Goal: Information Seeking & Learning: Learn about a topic

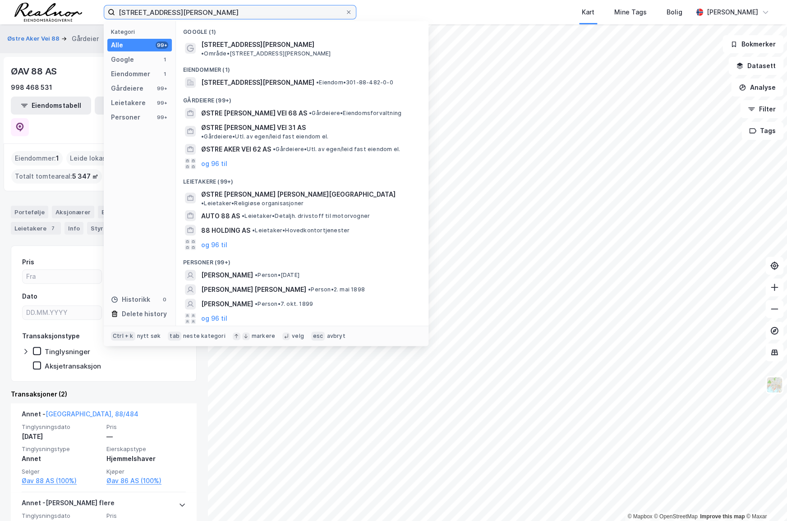
drag, startPoint x: 189, startPoint y: 12, endPoint x: 92, endPoint y: 12, distance: 97.4
click at [92, 12] on div "Østre [PERSON_NAME] vei 88 Kategori Alle 99+ Google 1 Eiendommer 1 Gårdeiere 99…" at bounding box center [393, 12] width 787 height 24
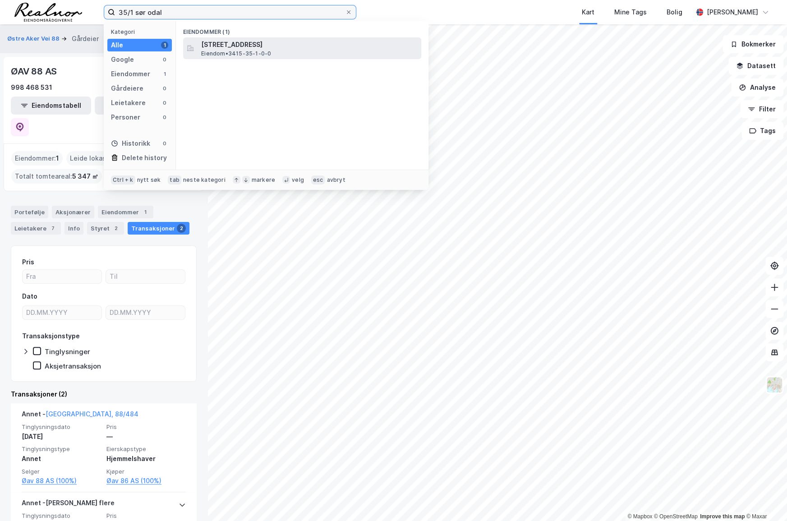
type input "35/1 sør odal"
click at [268, 42] on span "[STREET_ADDRESS]" at bounding box center [309, 44] width 216 height 11
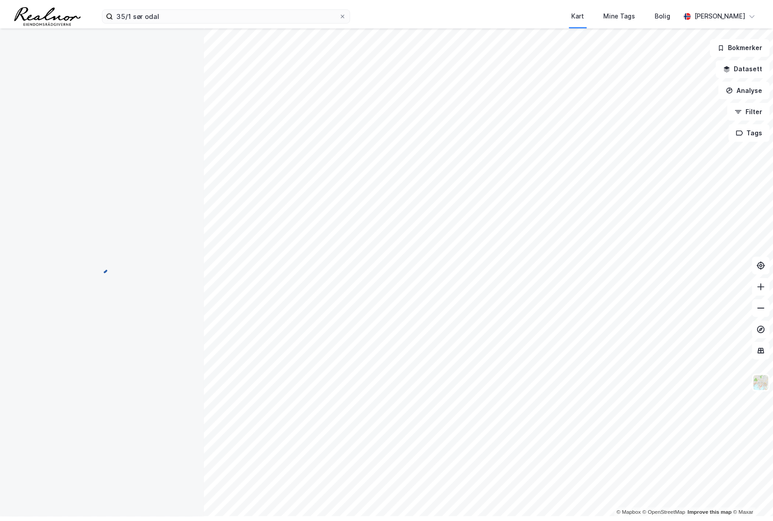
scroll to position [0, 0]
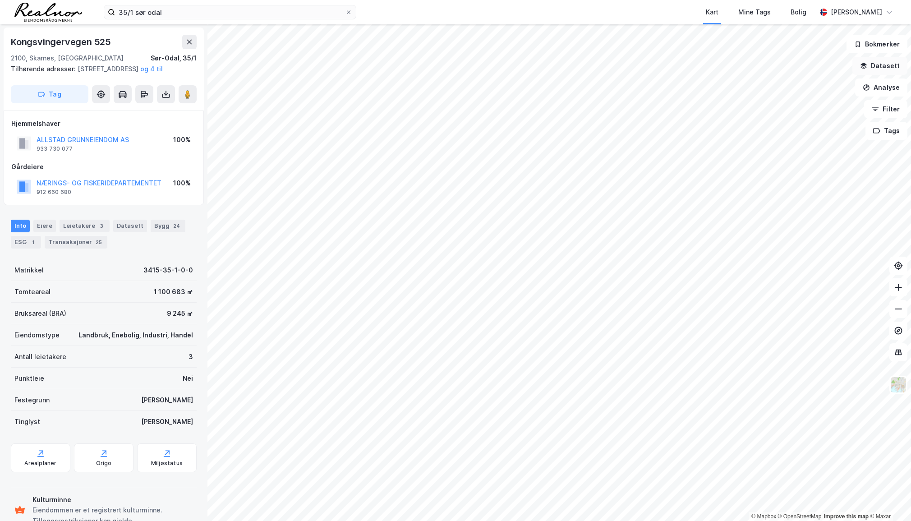
click at [679, 65] on button "Datasett" at bounding box center [879, 66] width 55 height 18
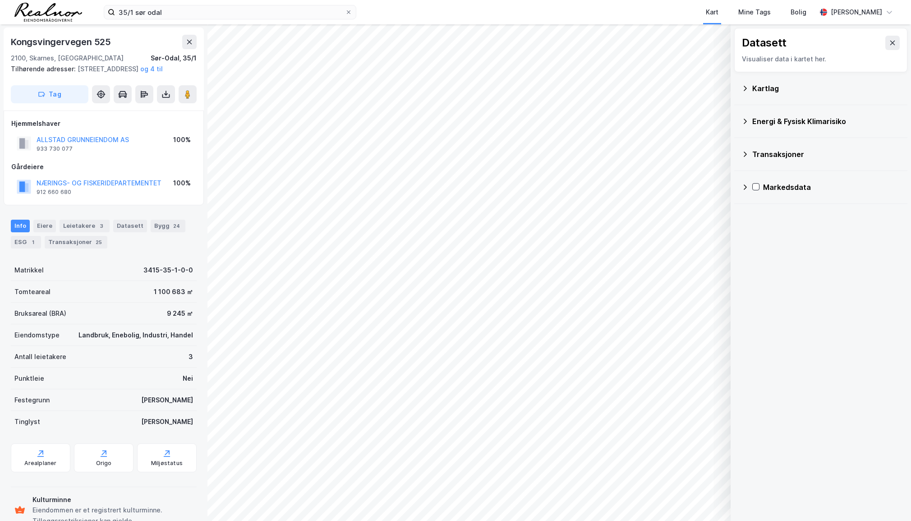
click at [679, 84] on div "Kartlag" at bounding box center [826, 88] width 148 height 11
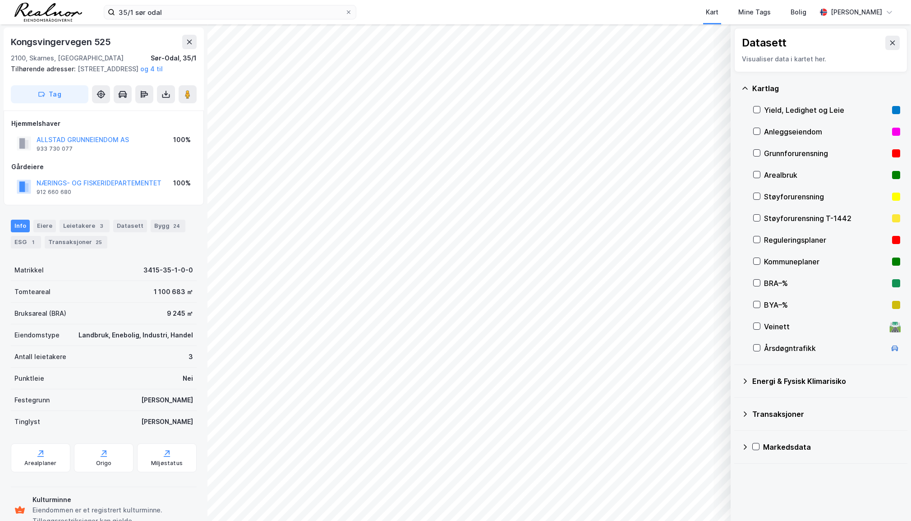
click at [679, 238] on div "Reguleringsplaner" at bounding box center [826, 239] width 124 height 11
click at [427, 5] on div "Kart Mine Tags Bolig" at bounding box center [607, 12] width 417 height 24
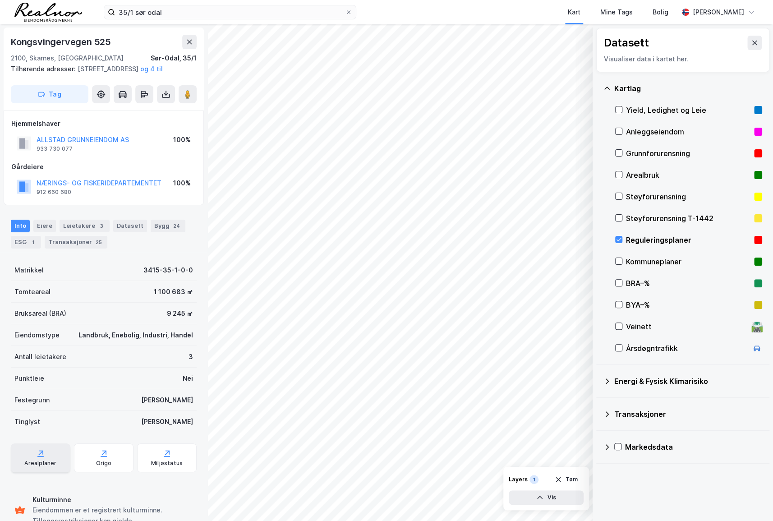
click at [38, 455] on icon at bounding box center [40, 452] width 5 height 5
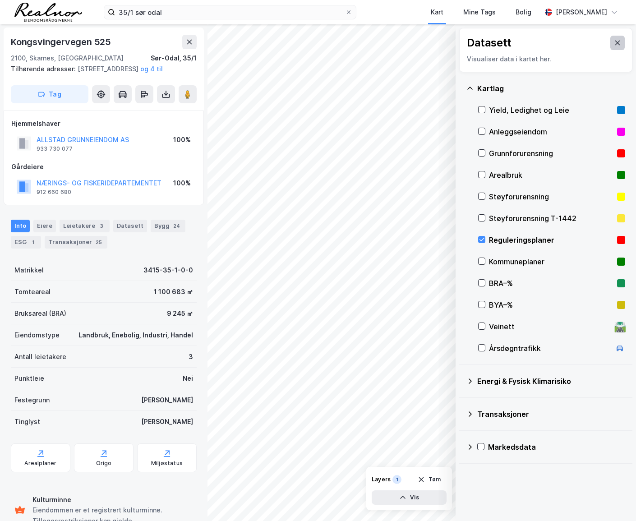
click at [614, 42] on icon at bounding box center [617, 42] width 7 height 7
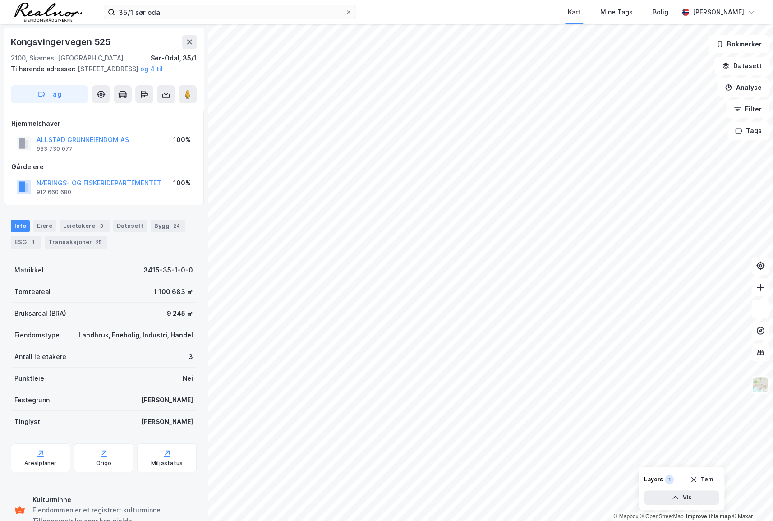
click at [1, 34] on div "Kongsvingervegen 525 2100, [GEOGRAPHIC_DATA], Innlandet [GEOGRAPHIC_DATA], 35/1…" at bounding box center [103, 272] width 207 height 496
click at [679, 84] on button "Analyse" at bounding box center [743, 87] width 52 height 18
click at [659, 105] on div "Tegn område" at bounding box center [664, 107] width 78 height 8
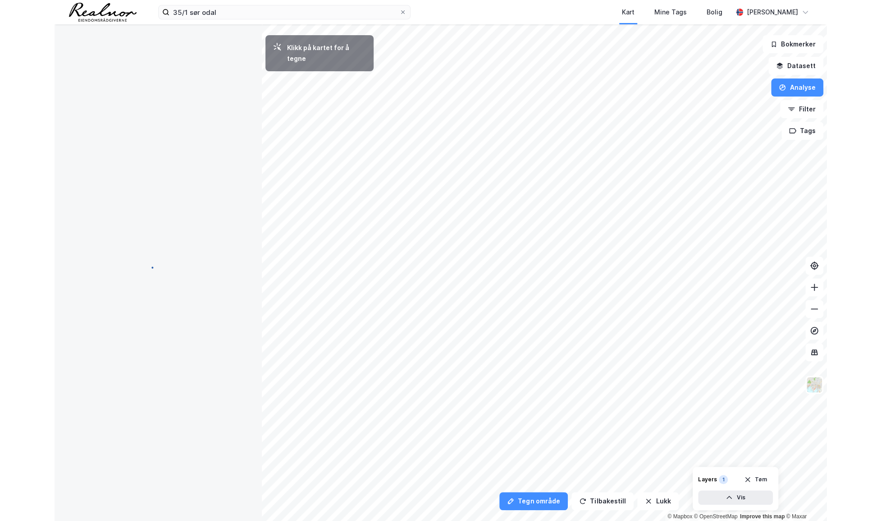
scroll to position [0, 0]
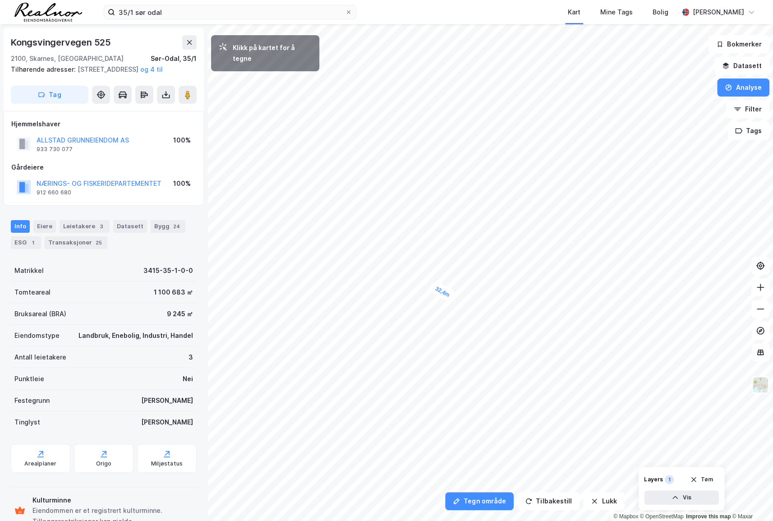
click at [447, 295] on div "32,4m" at bounding box center [442, 291] width 29 height 23
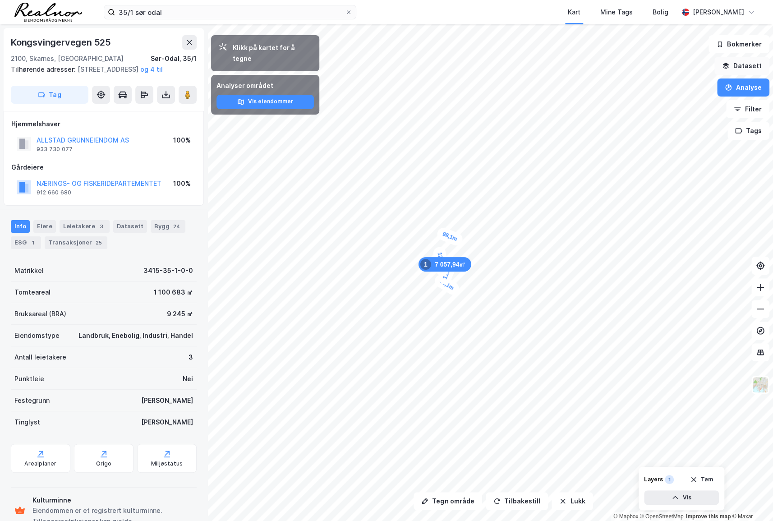
click at [679, 68] on button "Datasett" at bounding box center [741, 66] width 55 height 18
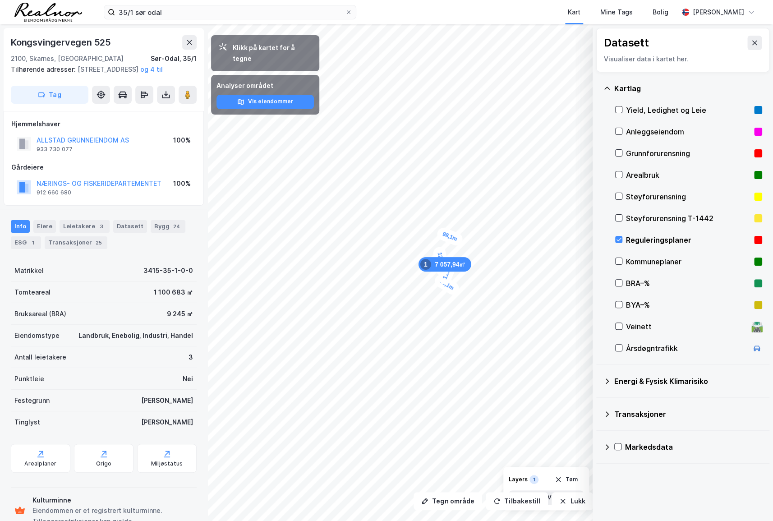
click at [619, 234] on div "Reguleringsplaner" at bounding box center [688, 240] width 147 height 22
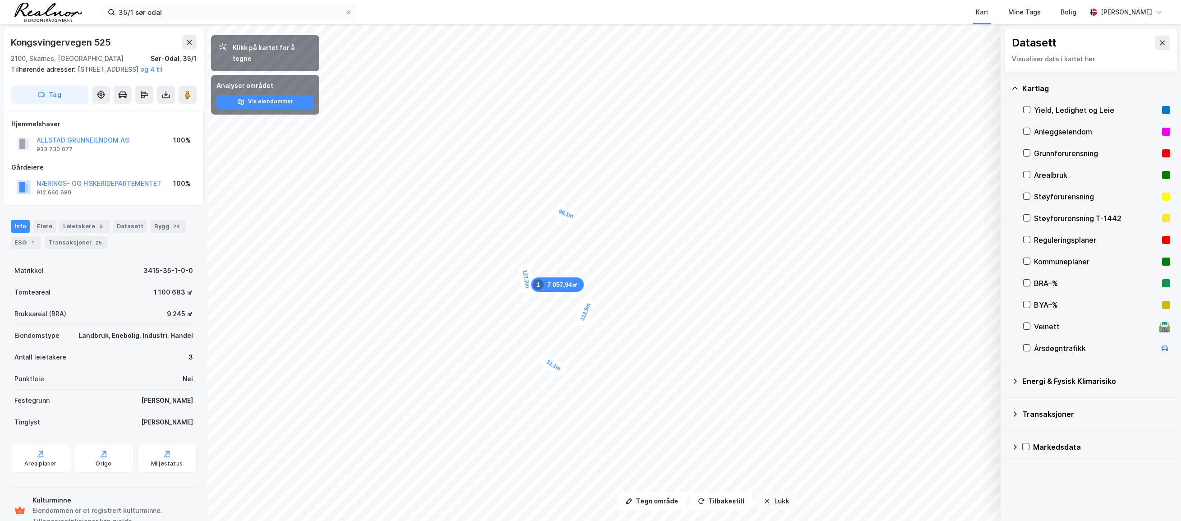
click at [679, 504] on button "Lukk" at bounding box center [776, 501] width 41 height 18
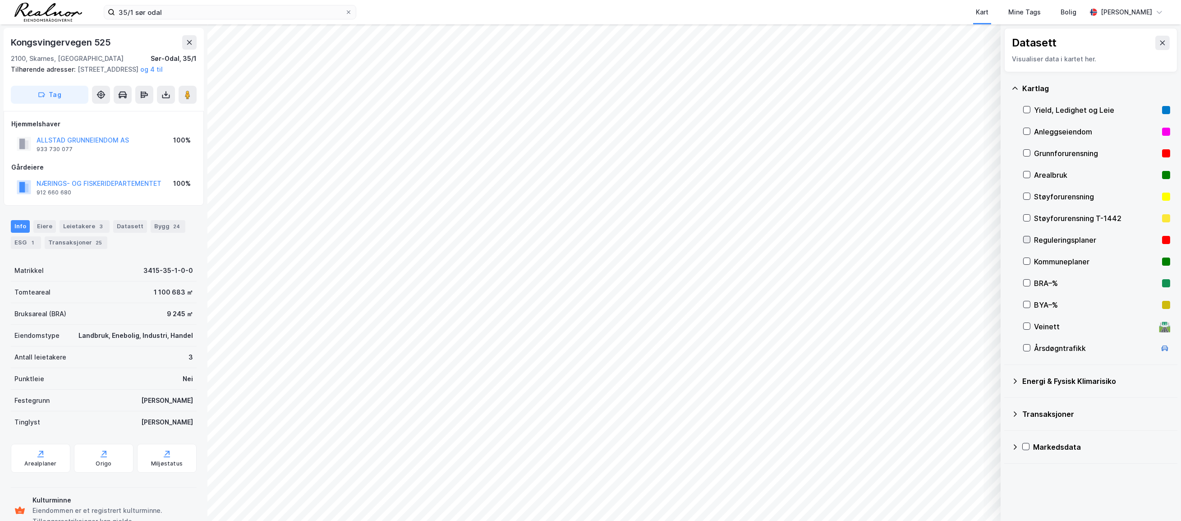
click at [679, 239] on icon at bounding box center [1026, 239] width 5 height 3
click at [679, 42] on icon at bounding box center [1162, 42] width 7 height 7
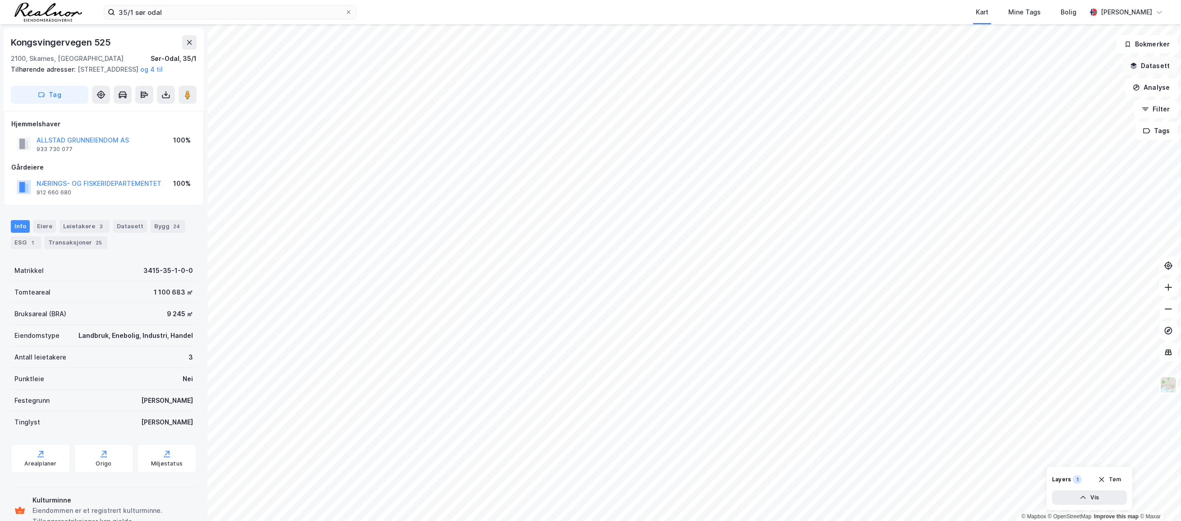
click at [679, 68] on button "Datasett" at bounding box center [1149, 66] width 55 height 18
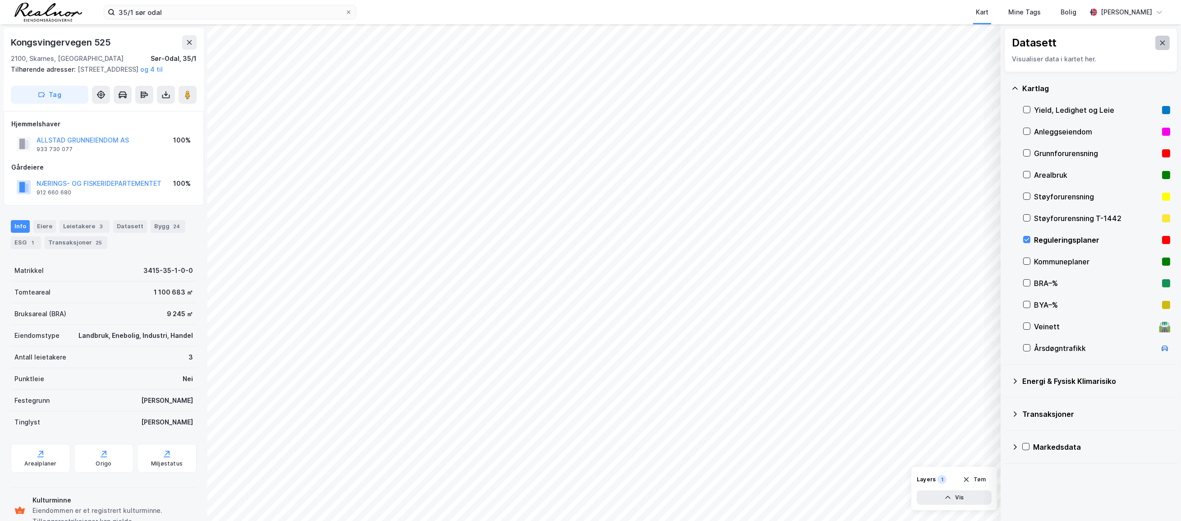
click at [679, 42] on icon at bounding box center [1162, 42] width 7 height 7
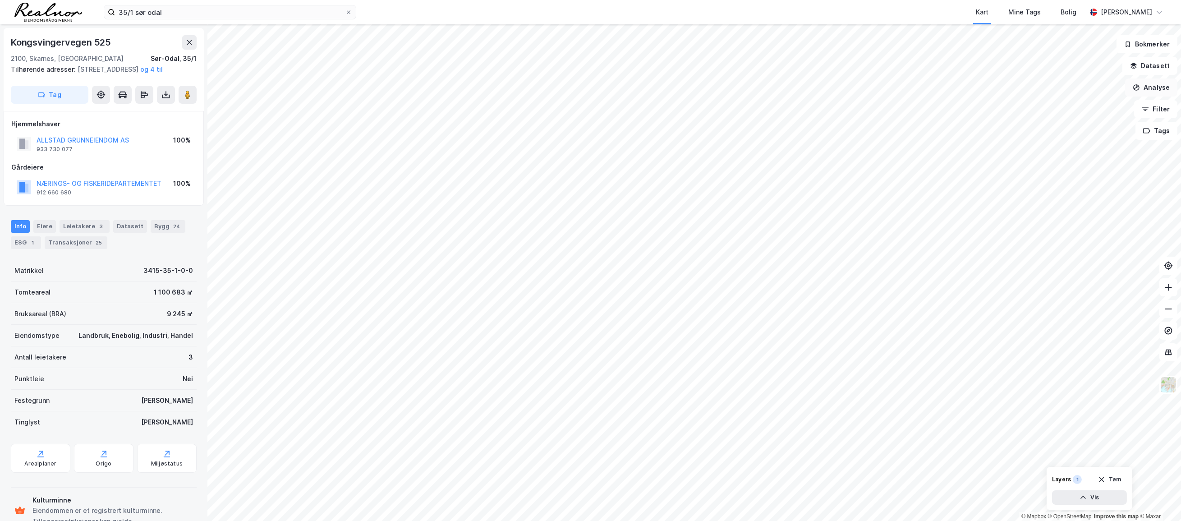
click at [679, 88] on button "Analyse" at bounding box center [1151, 87] width 52 height 18
click at [679, 107] on div "Tegn område" at bounding box center [1072, 107] width 78 height 8
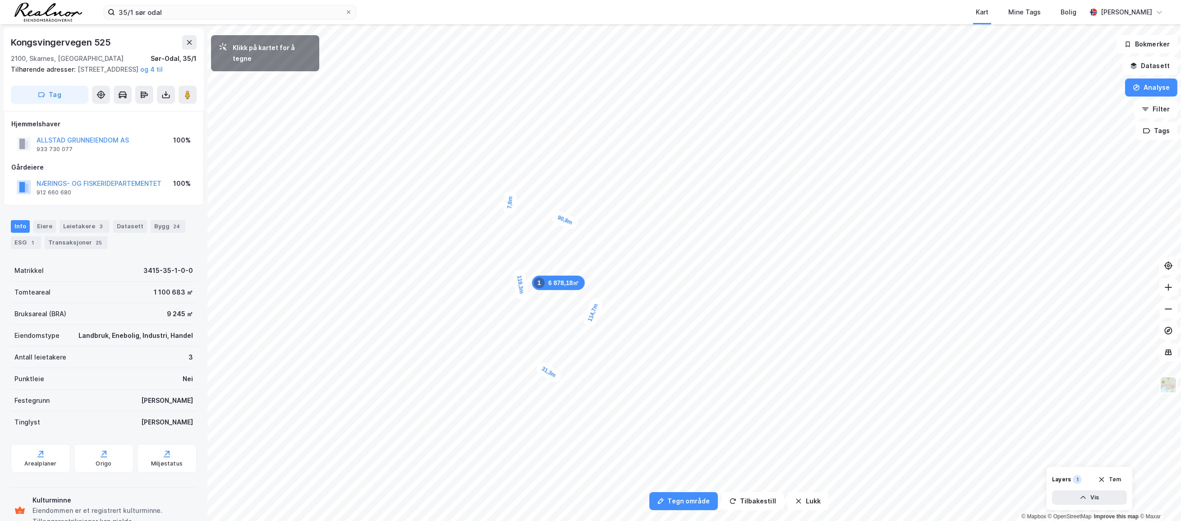
click at [509, 208] on div "7,6m" at bounding box center [510, 202] width 15 height 24
click at [511, 222] on div "10,5m" at bounding box center [510, 215] width 16 height 28
click at [511, 231] on div "5,9m" at bounding box center [511, 225] width 13 height 23
click at [509, 239] on div "6m" at bounding box center [510, 234] width 16 height 21
click at [505, 245] on div "4,9m" at bounding box center [507, 242] width 24 height 26
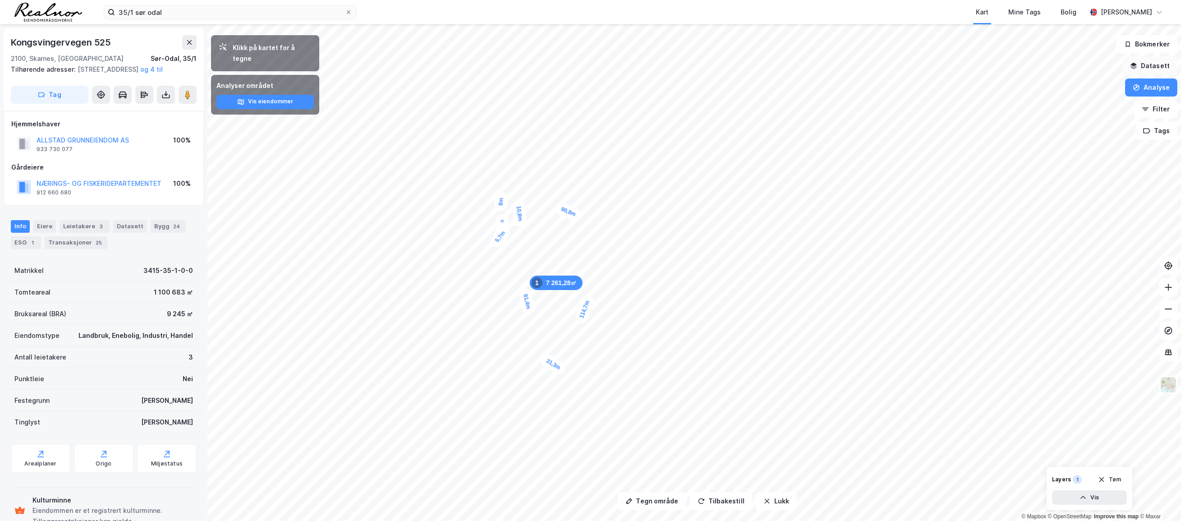
click at [679, 67] on button "Datasett" at bounding box center [1149, 66] width 55 height 18
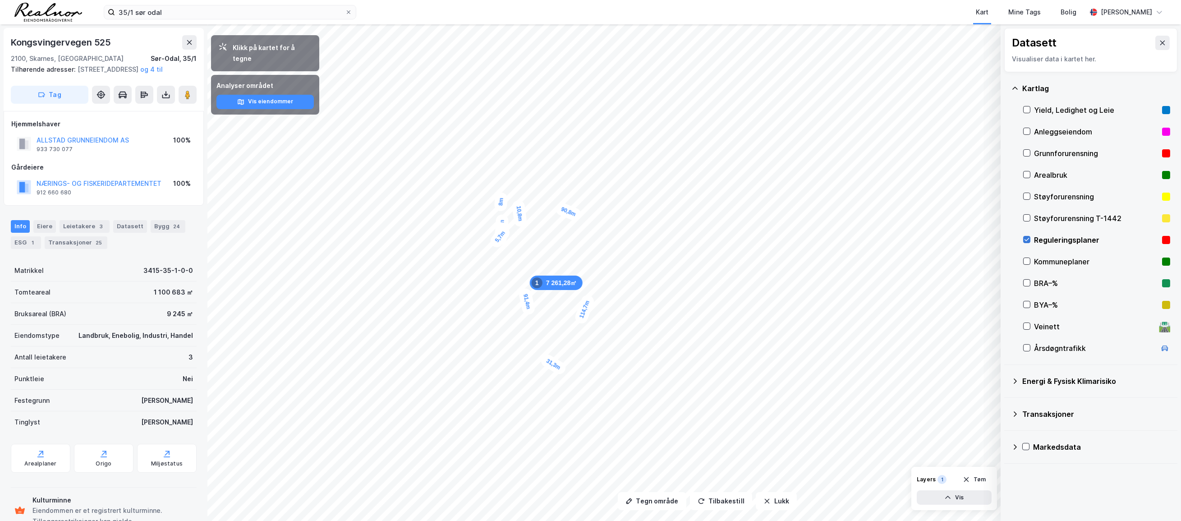
click at [679, 238] on icon at bounding box center [1026, 239] width 6 height 6
click at [679, 40] on button at bounding box center [1162, 43] width 14 height 14
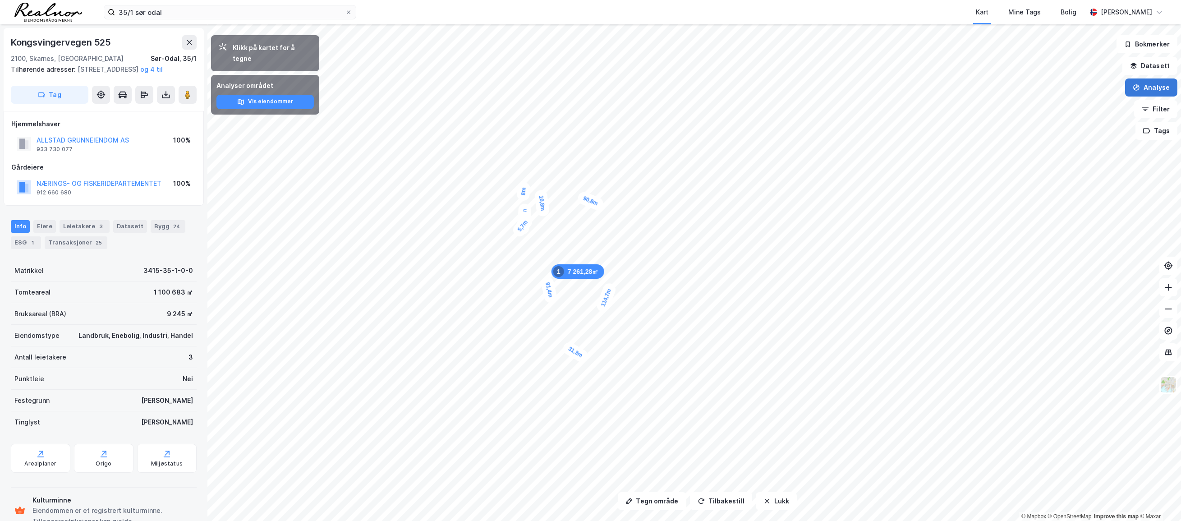
click at [679, 93] on button "Analyse" at bounding box center [1151, 87] width 52 height 18
click at [679, 106] on div "Tegn område" at bounding box center [1072, 107] width 78 height 8
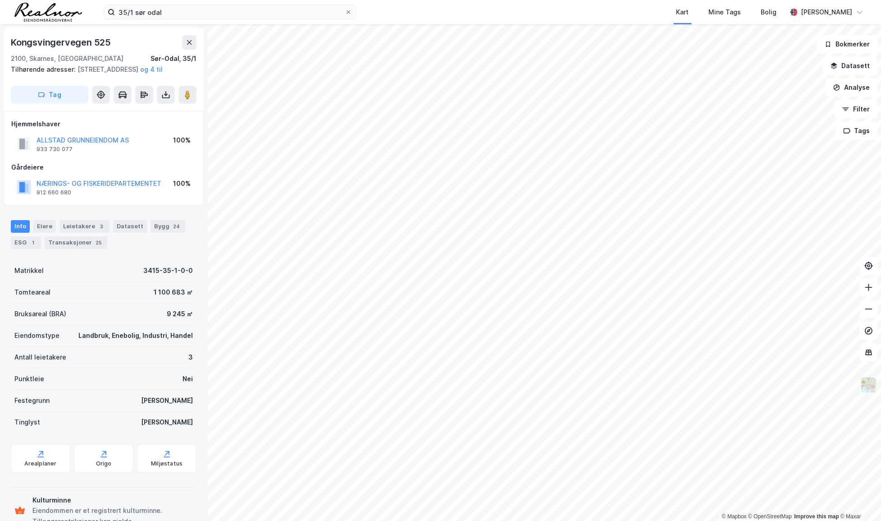
click at [679, 380] on img at bounding box center [868, 384] width 17 height 17
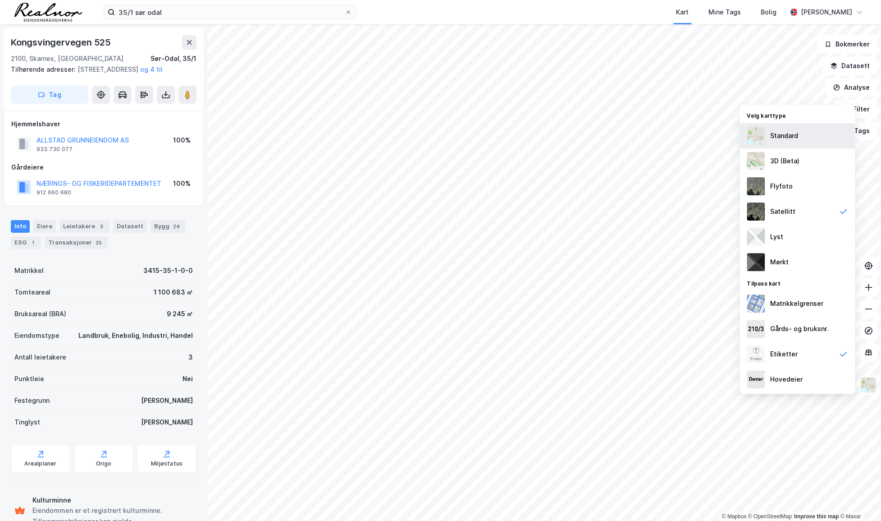
click at [679, 137] on div "Standard" at bounding box center [785, 135] width 28 height 11
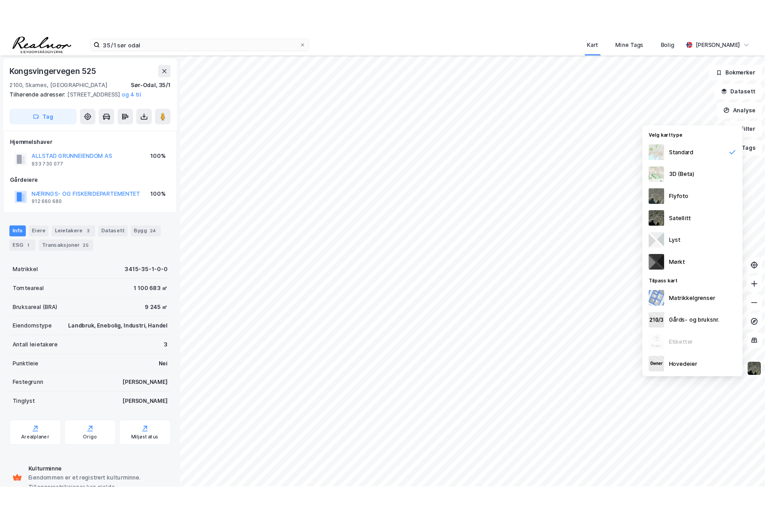
scroll to position [0, 0]
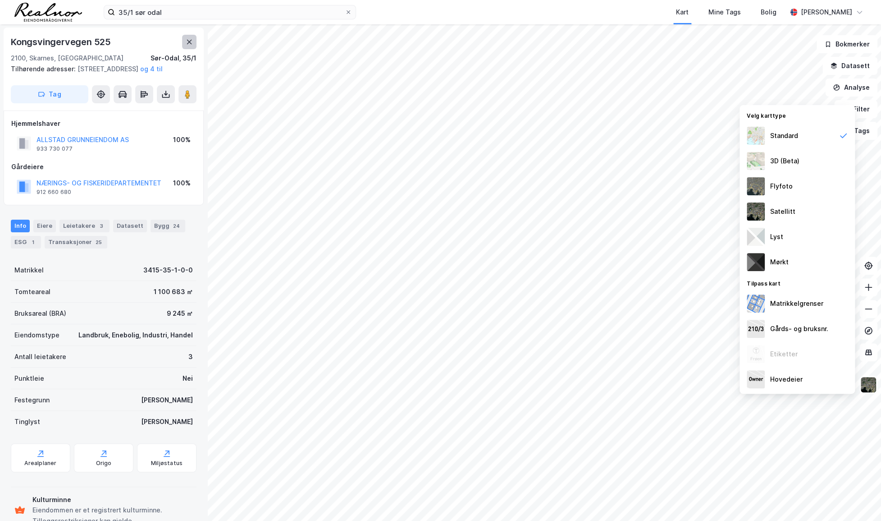
click at [189, 41] on icon at bounding box center [189, 42] width 5 height 5
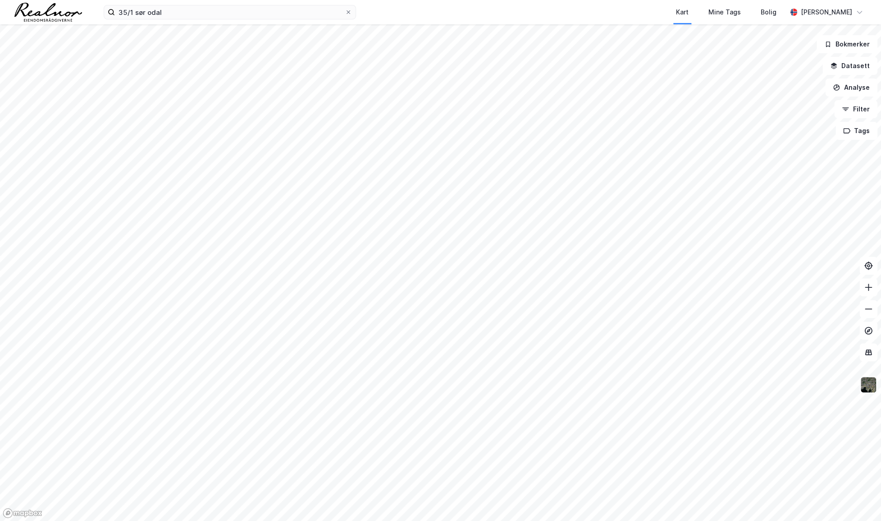
click at [679, 390] on img at bounding box center [868, 384] width 17 height 17
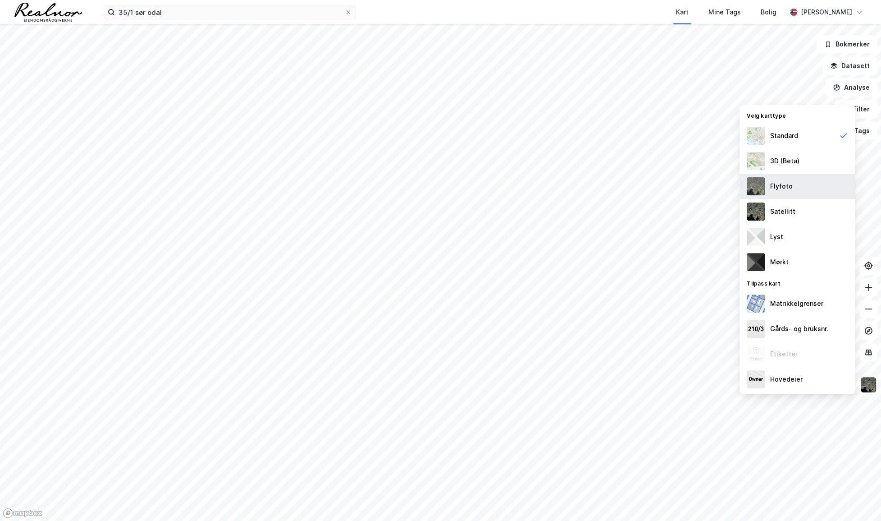
click at [679, 196] on div "Flyfoto" at bounding box center [797, 186] width 115 height 25
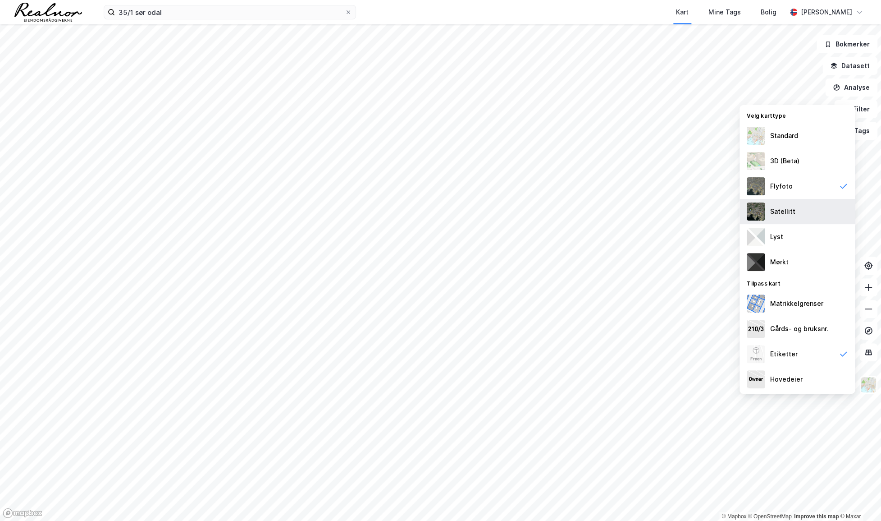
click at [679, 216] on div "Satellitt" at bounding box center [797, 211] width 115 height 25
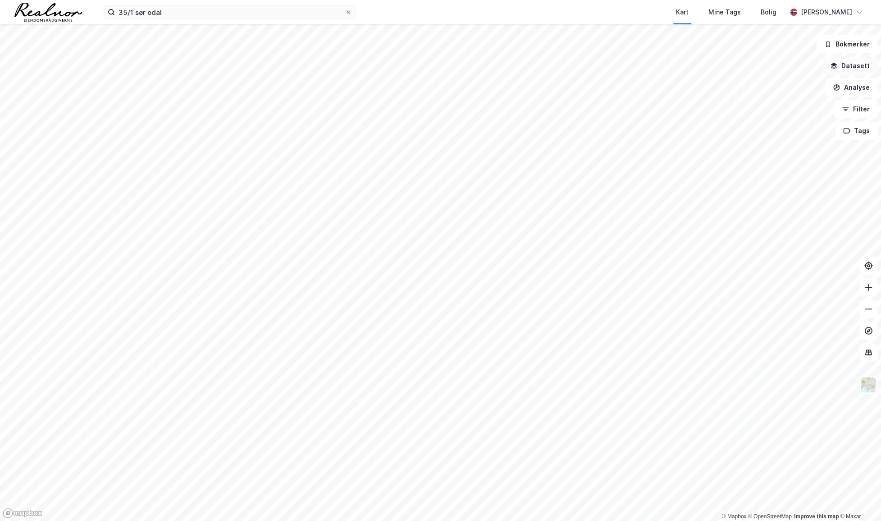
click at [679, 68] on button "Datasett" at bounding box center [850, 66] width 55 height 18
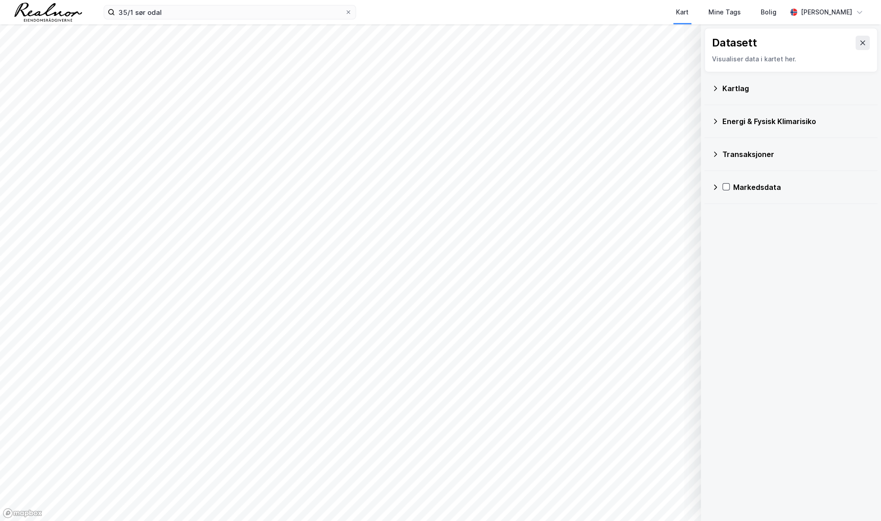
click at [679, 95] on div "Kartlag" at bounding box center [791, 89] width 159 height 22
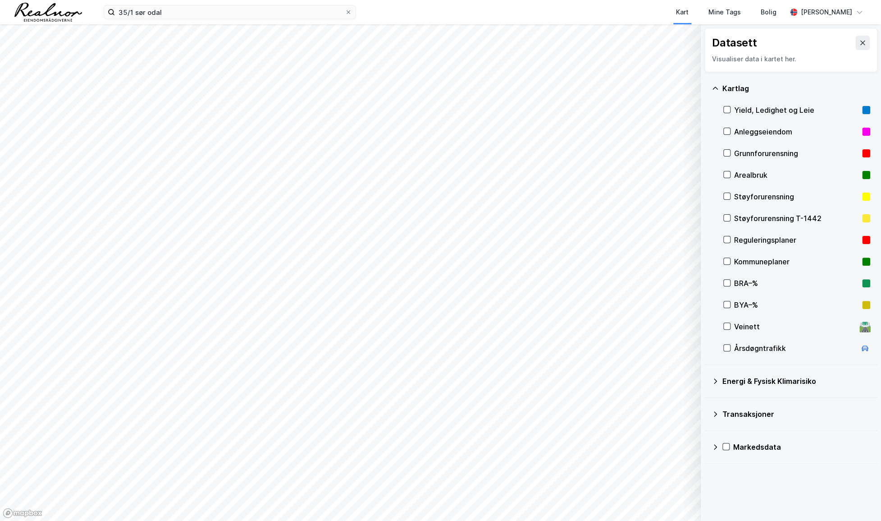
click at [679, 239] on div "Reguleringsplaner" at bounding box center [796, 239] width 124 height 11
click at [679, 237] on icon at bounding box center [727, 239] width 6 height 6
click at [679, 258] on icon at bounding box center [727, 261] width 6 height 6
click at [679, 242] on icon at bounding box center [727, 239] width 6 height 6
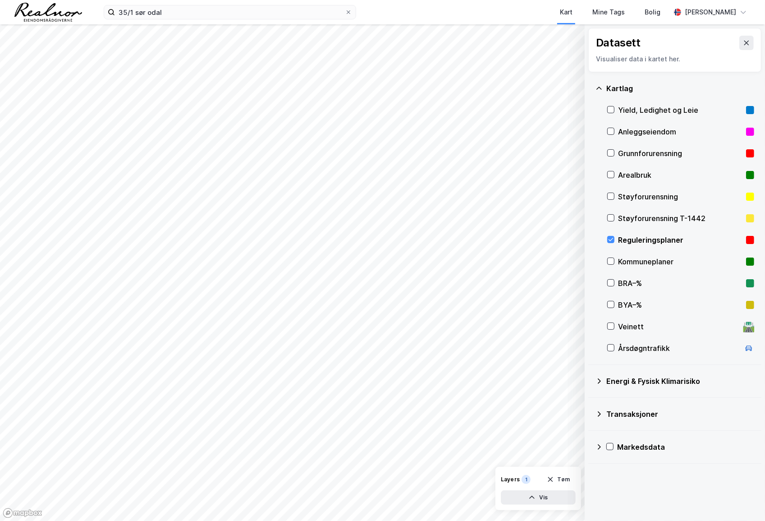
click at [615, 238] on div "Reguleringsplaner" at bounding box center [680, 240] width 147 height 22
click at [679, 43] on icon at bounding box center [746, 42] width 7 height 7
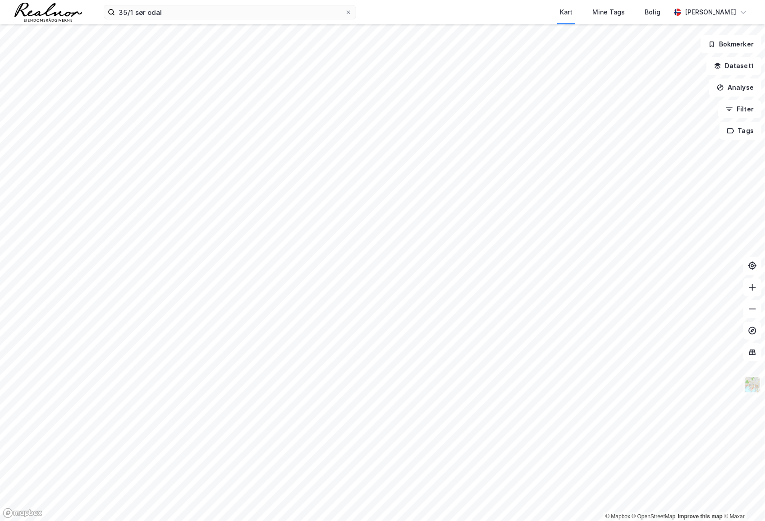
click at [679, 387] on img at bounding box center [752, 384] width 17 height 17
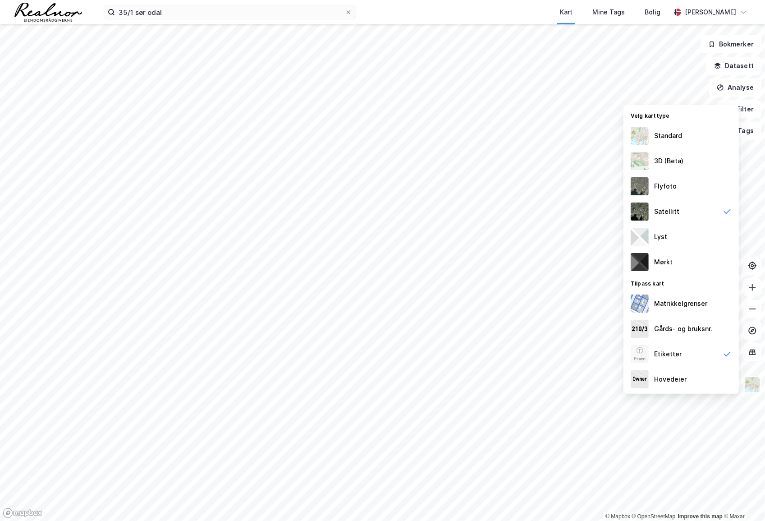
click at [679, 141] on div "Standard" at bounding box center [681, 135] width 115 height 25
